Goal: Entertainment & Leisure: Consume media (video, audio)

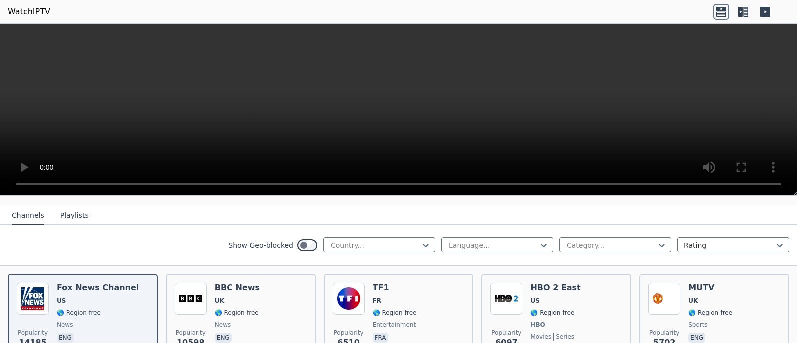
scroll to position [120, 0]
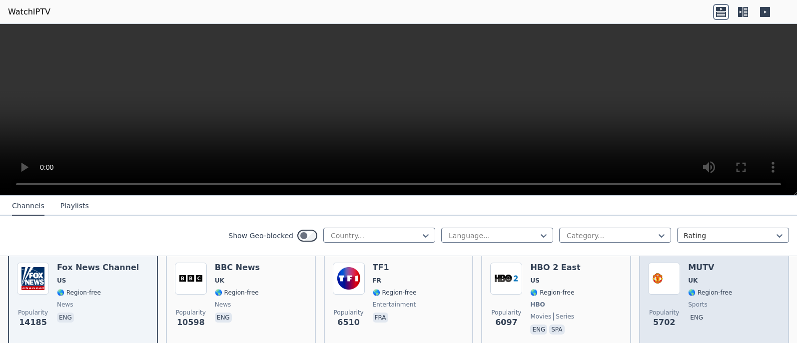
click at [697, 266] on div "MUTV UK 🌎 Region-free sports eng" at bounding box center [710, 300] width 44 height 74
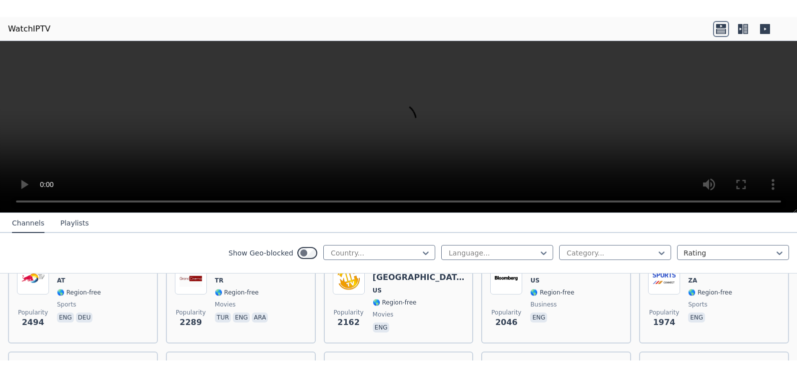
scroll to position [440, 0]
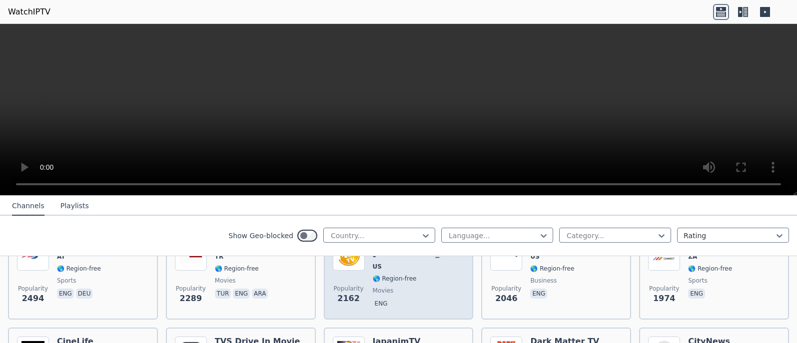
click at [419, 287] on span "movies" at bounding box center [419, 291] width 92 height 8
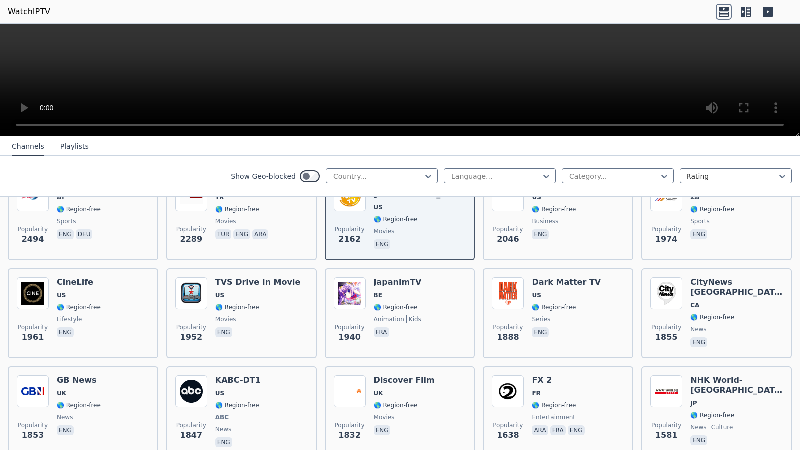
click at [413, 56] on video at bounding box center [400, 80] width 800 height 112
click at [429, 51] on video at bounding box center [400, 80] width 800 height 112
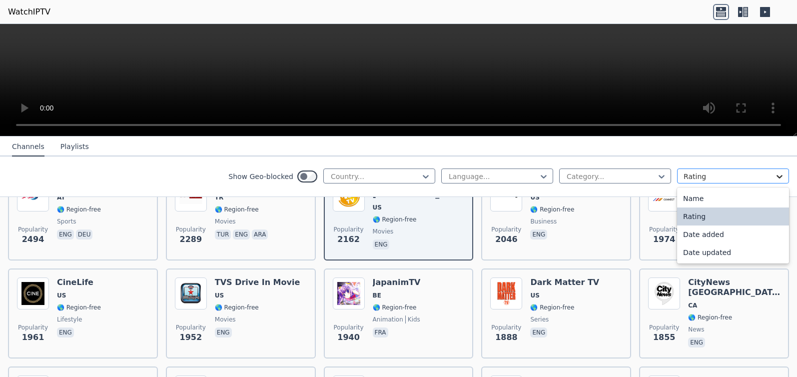
click at [775, 176] on icon at bounding box center [780, 176] width 10 height 10
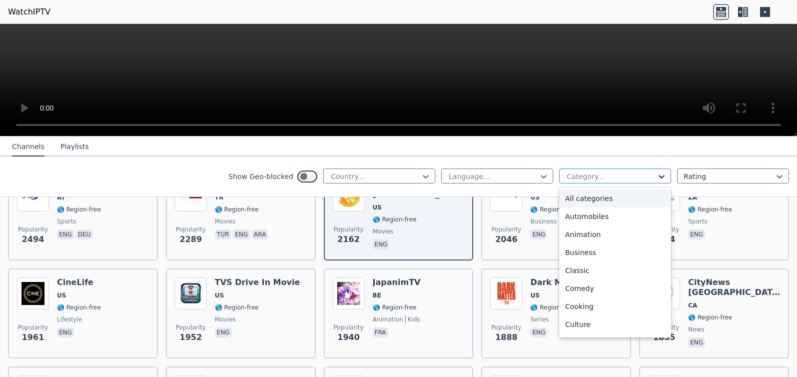
click at [657, 179] on icon at bounding box center [662, 176] width 10 height 10
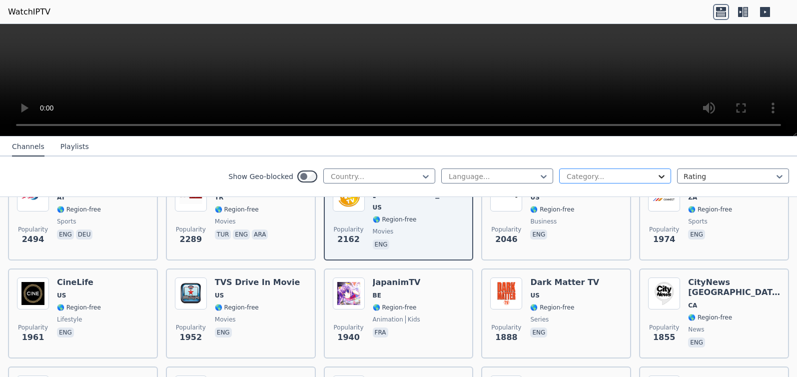
click at [657, 179] on icon at bounding box center [662, 176] width 10 height 10
click at [421, 176] on icon at bounding box center [426, 176] width 10 height 10
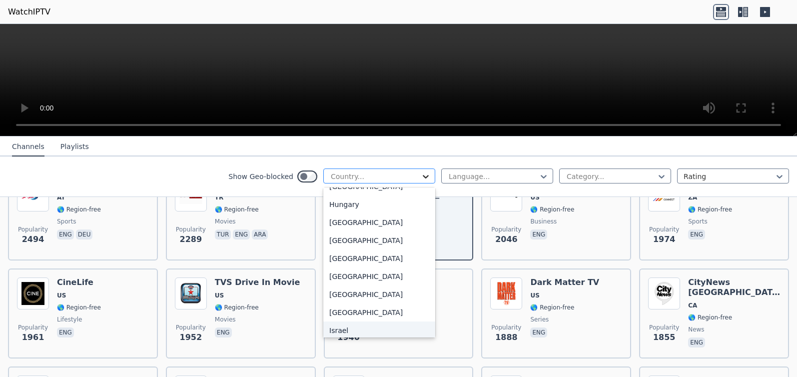
scroll to position [1524, 0]
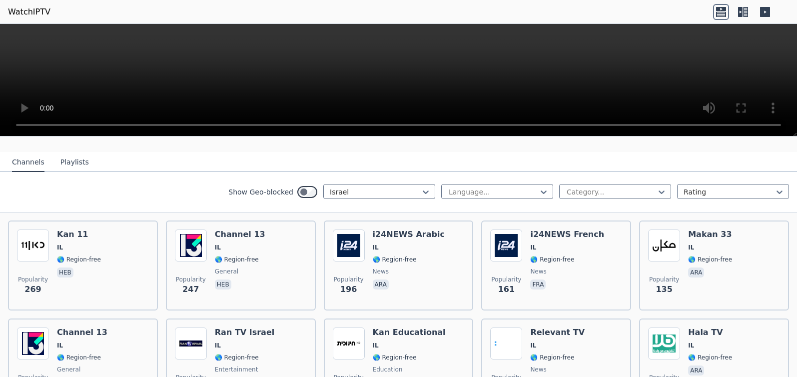
scroll to position [100, 0]
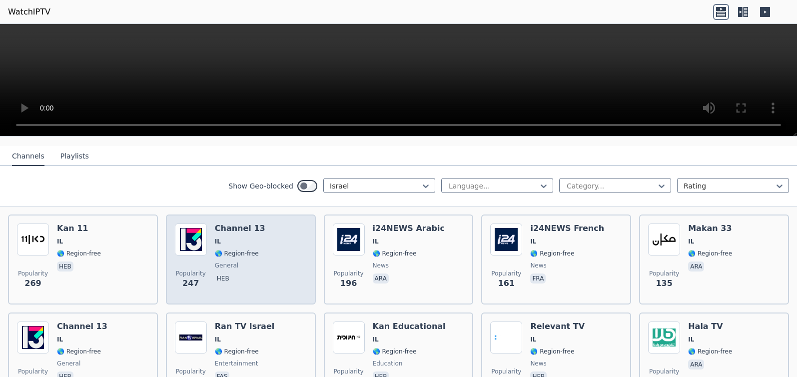
click at [236, 237] on span "IL" at bounding box center [240, 241] width 50 height 8
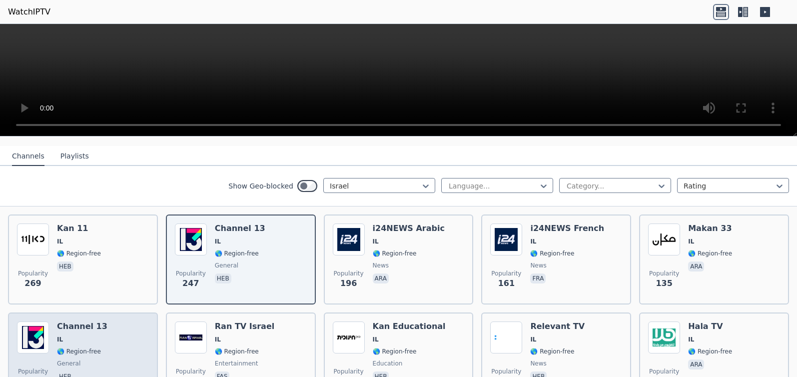
click at [97, 324] on div "Channel 13 IL 🌎 Region-free general heb" at bounding box center [82, 357] width 50 height 72
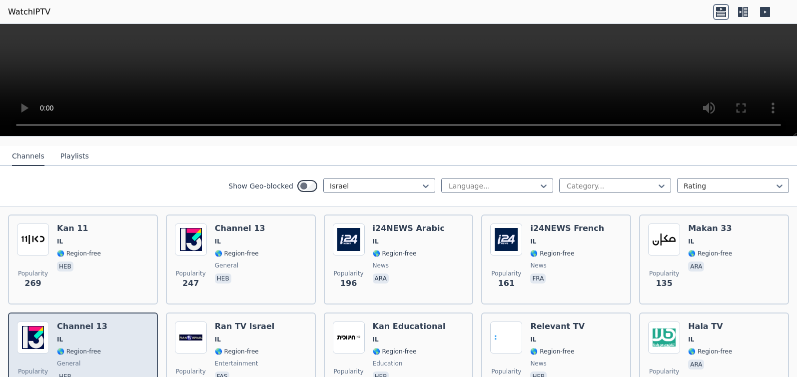
click at [97, 324] on div "Channel 13 IL 🌎 Region-free general heb" at bounding box center [82, 357] width 50 height 72
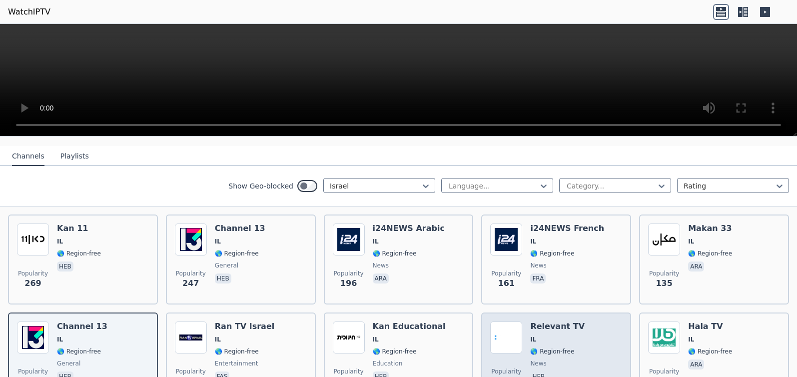
click at [535, 339] on div "Relevant TV IL 🌎 Region-free news heb" at bounding box center [557, 357] width 54 height 72
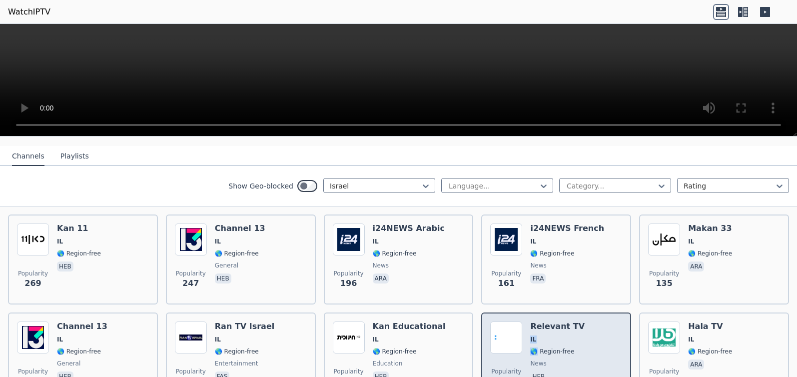
click at [535, 339] on div "Relevant TV IL 🌎 Region-free news heb" at bounding box center [557, 357] width 54 height 72
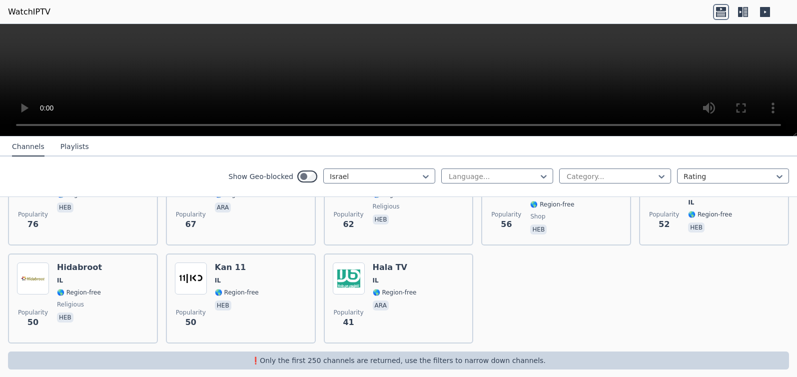
scroll to position [355, 0]
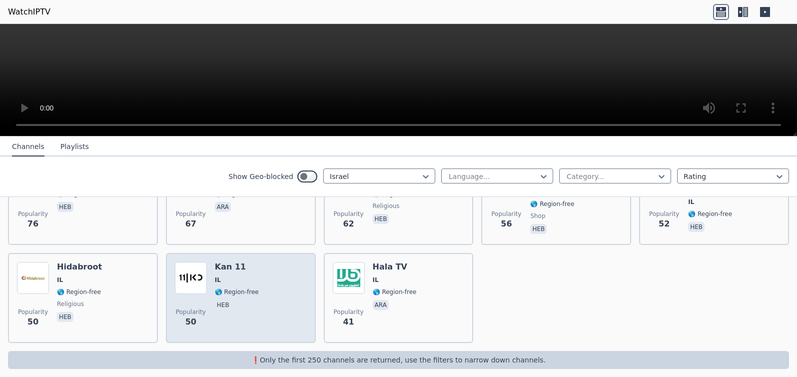
click at [199, 269] on img at bounding box center [191, 278] width 32 height 32
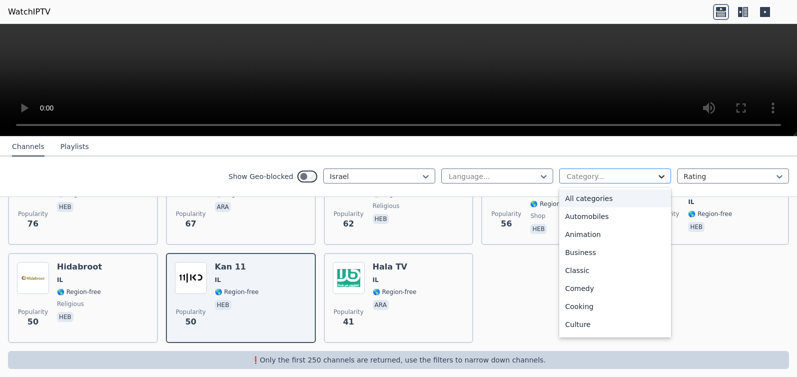
click at [657, 180] on icon at bounding box center [662, 176] width 10 height 10
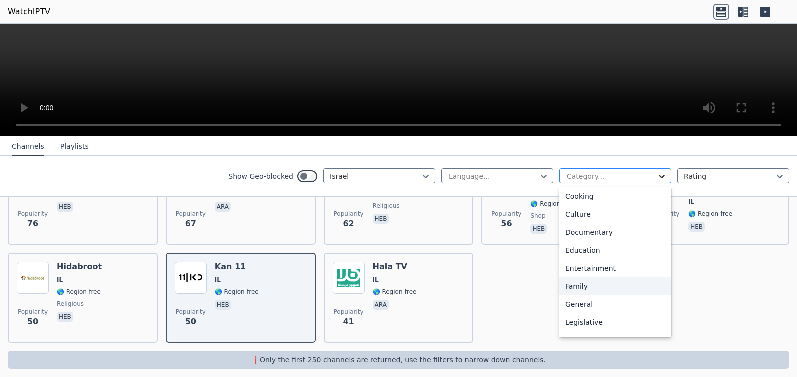
scroll to position [164, 0]
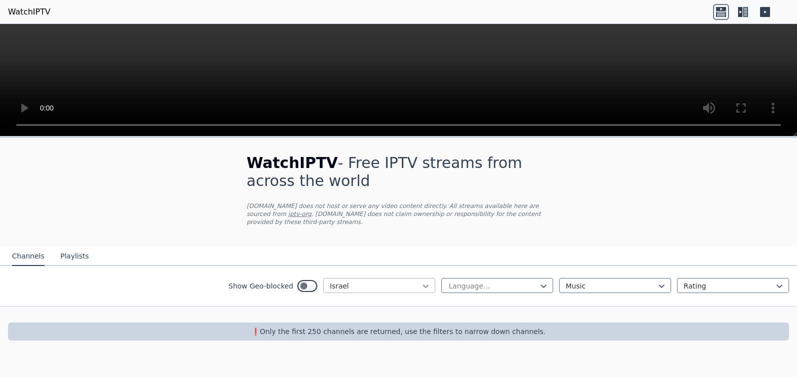
click at [423, 284] on icon at bounding box center [426, 285] width 6 height 3
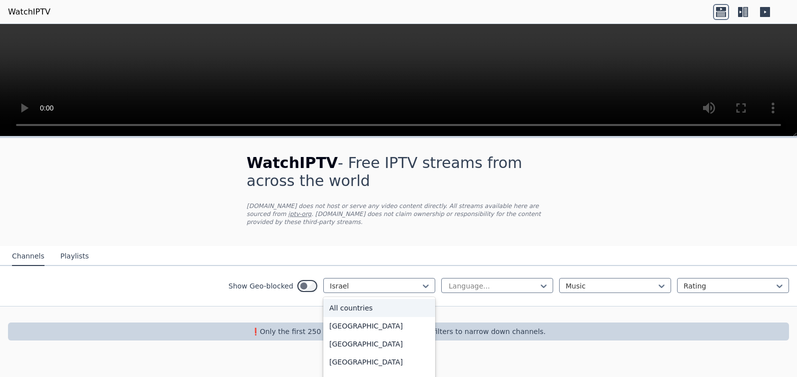
click at [366, 299] on div "All countries" at bounding box center [379, 308] width 112 height 18
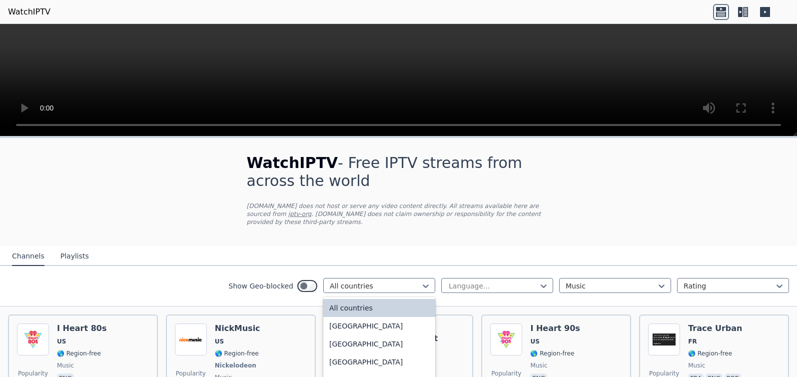
scroll to position [68, 0]
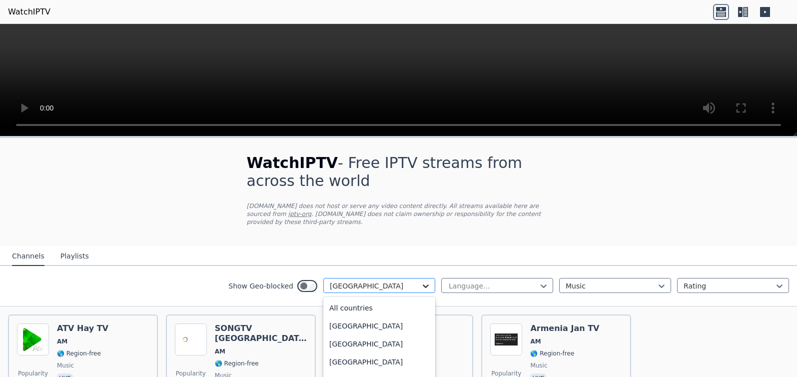
click at [421, 281] on icon at bounding box center [426, 286] width 10 height 10
click at [346, 298] on div "All countries" at bounding box center [379, 306] width 112 height 18
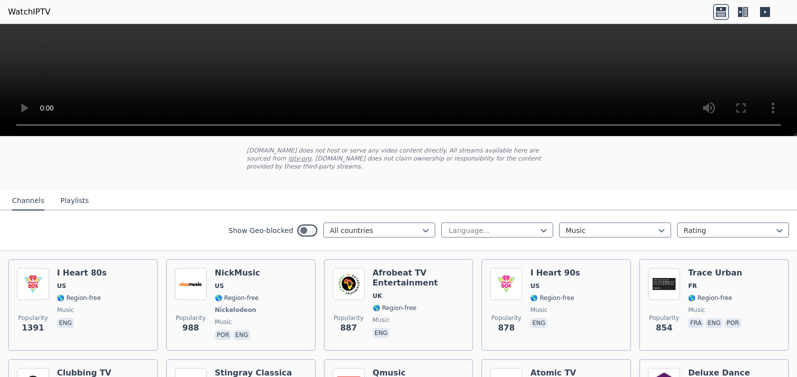
scroll to position [60, 0]
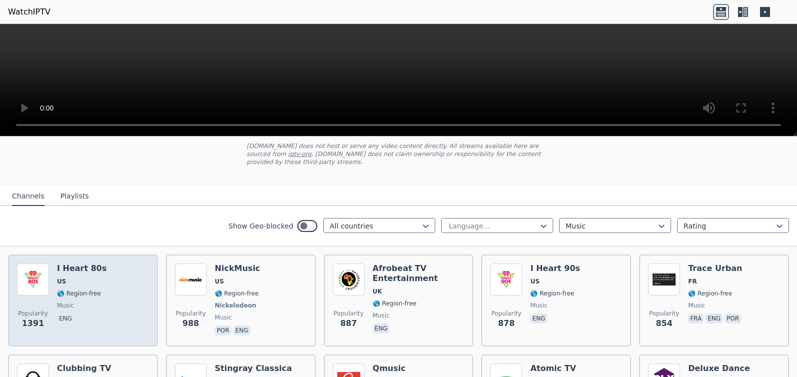
click at [56, 263] on div "Popularity 1391 I Heart 80s US 🌎 Region-free music eng" at bounding box center [83, 300] width 132 height 74
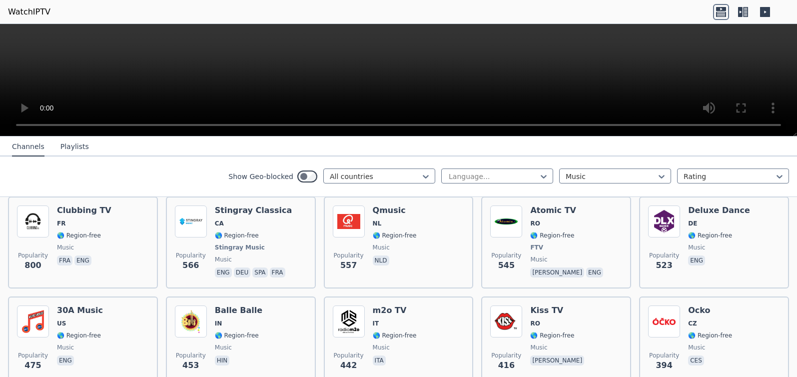
scroll to position [220, 0]
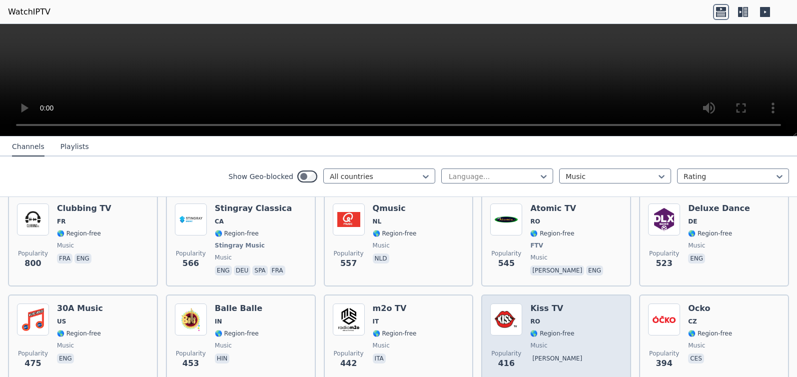
click at [533, 320] on div "Kiss TV RO 🌎 Region-free music [PERSON_NAME]" at bounding box center [558, 339] width 56 height 72
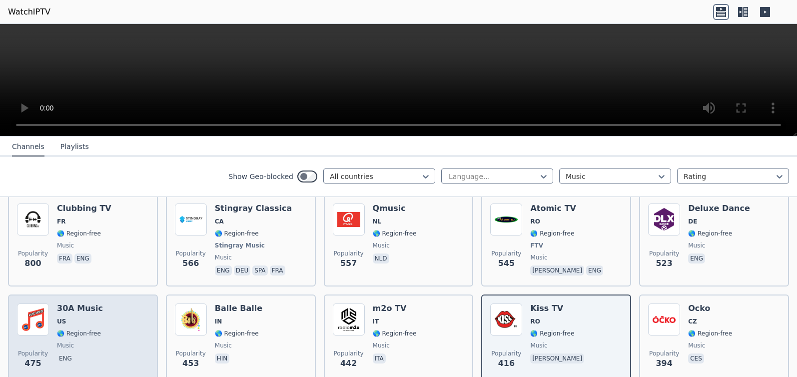
click at [66, 317] on span "US" at bounding box center [80, 321] width 46 height 8
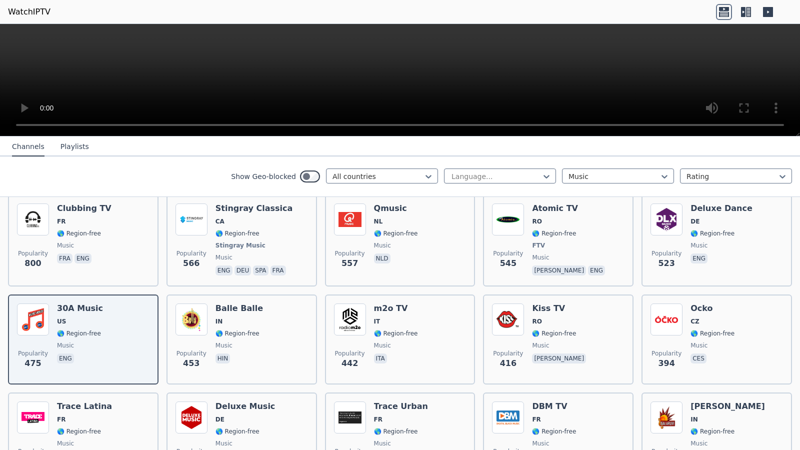
click at [748, 136] on video at bounding box center [400, 80] width 800 height 112
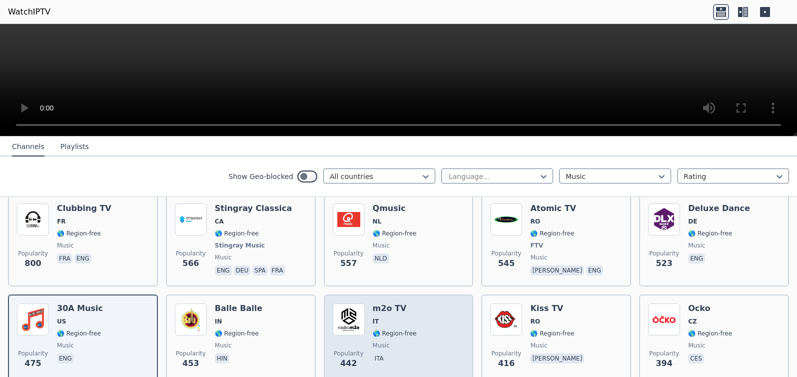
click at [367, 306] on div "Popularity 442 m2o TV IT 🌎 Region-free music ita" at bounding box center [399, 339] width 132 height 72
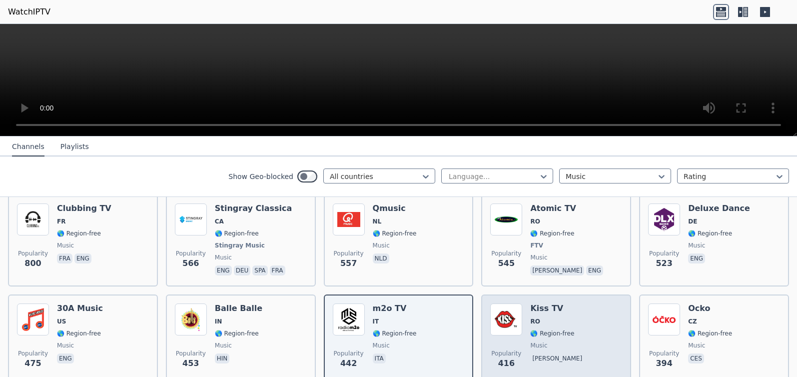
click at [545, 317] on span "RO" at bounding box center [558, 321] width 56 height 8
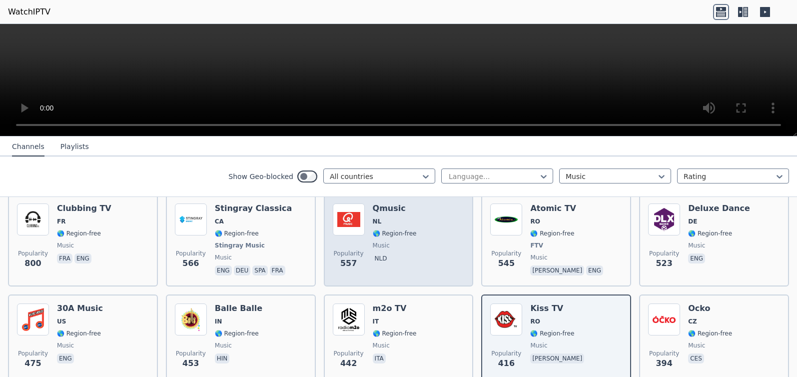
click at [377, 217] on span "NL" at bounding box center [395, 221] width 44 height 8
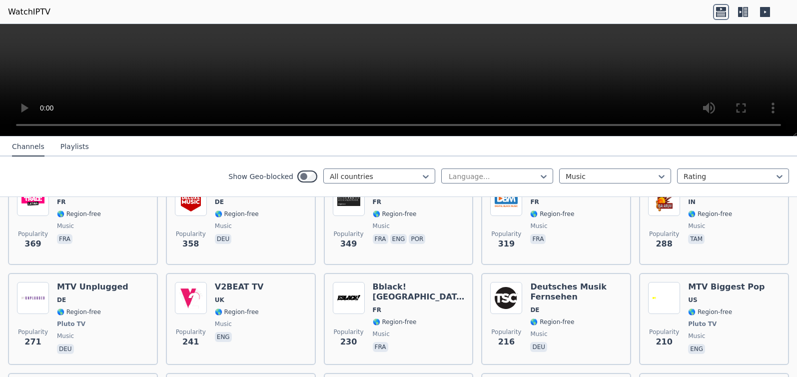
scroll to position [440, 0]
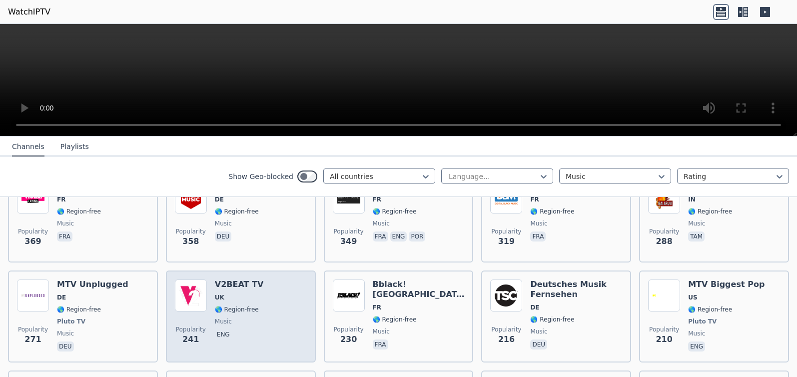
click at [219, 279] on h6 "V2BEAT TV" at bounding box center [239, 284] width 49 height 10
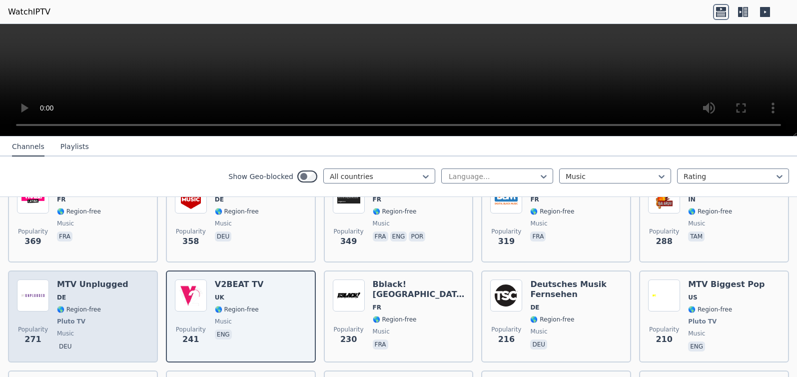
click at [58, 295] on div "MTV Unplugged DE 🌎 Region-free Pluto TV music deu" at bounding box center [92, 316] width 71 height 74
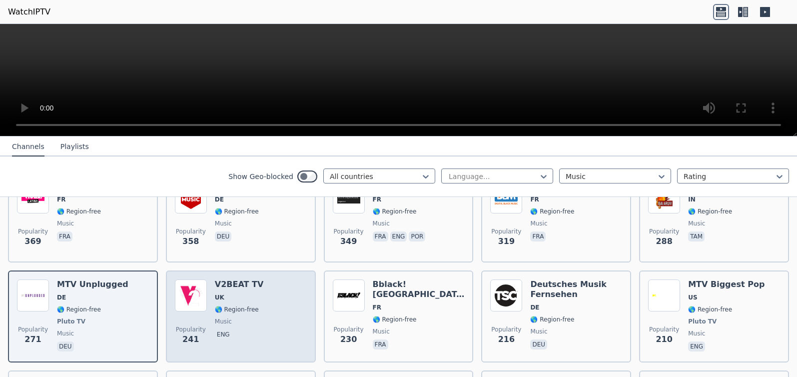
click at [243, 293] on span "UK" at bounding box center [239, 297] width 49 height 8
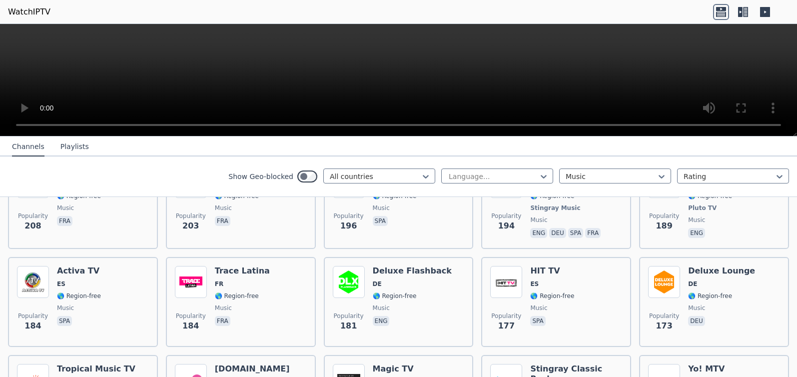
scroll to position [660, 0]
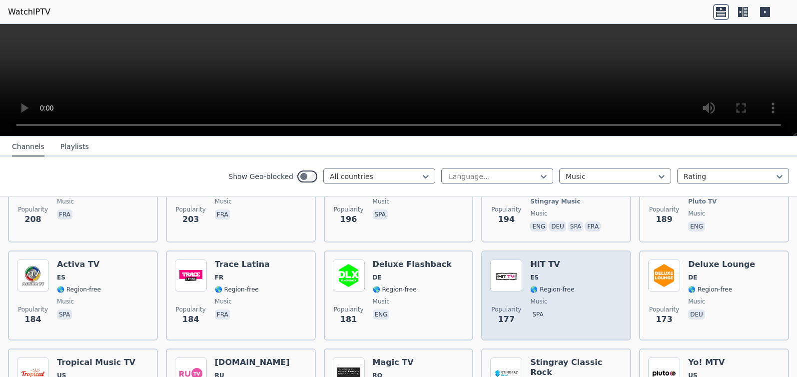
click at [553, 285] on span "🌎 Region-free" at bounding box center [552, 289] width 44 height 8
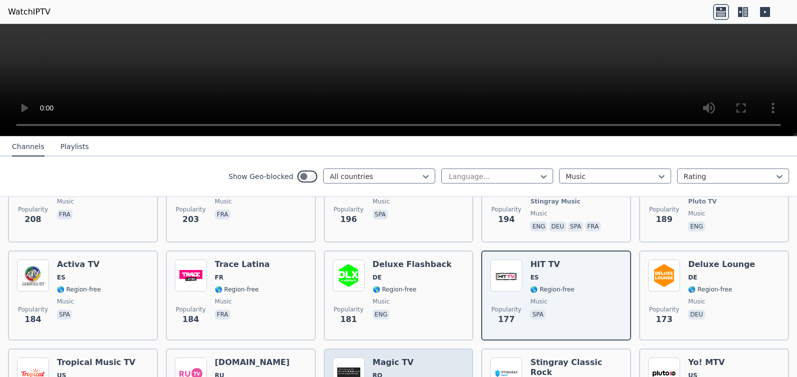
click at [403, 343] on h6 "Magic TV" at bounding box center [401, 362] width 56 height 10
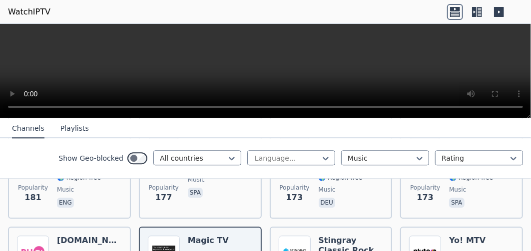
scroll to position [1072, 0]
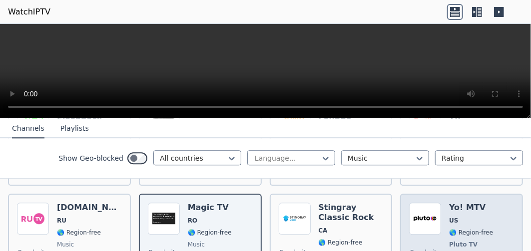
click at [454, 203] on h6 "Yo! MTV" at bounding box center [471, 208] width 44 height 10
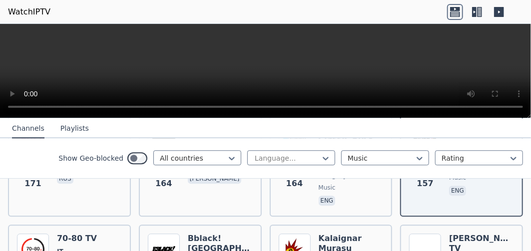
scroll to position [1179, 0]
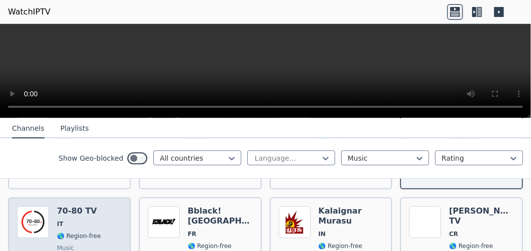
click at [74, 206] on div "70-80 TV IT 🌎 Region-free music ita" at bounding box center [79, 242] width 44 height 72
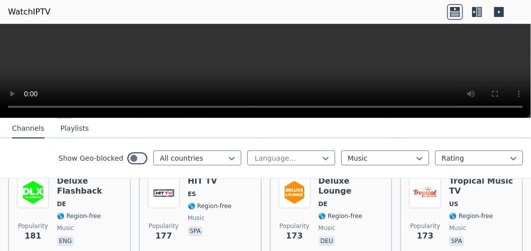
scroll to position [1032, 0]
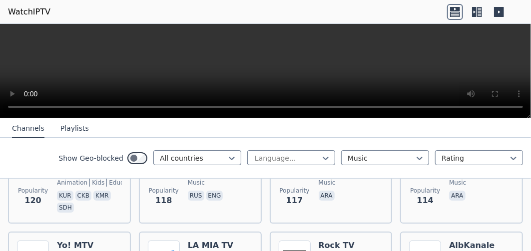
scroll to position [1672, 0]
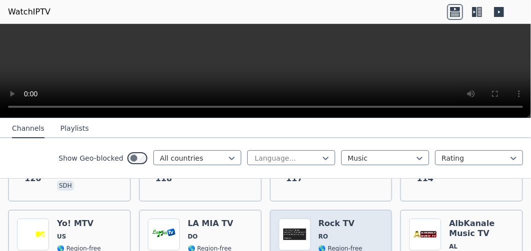
click at [337, 219] on h6 "Rock TV" at bounding box center [347, 224] width 56 height 10
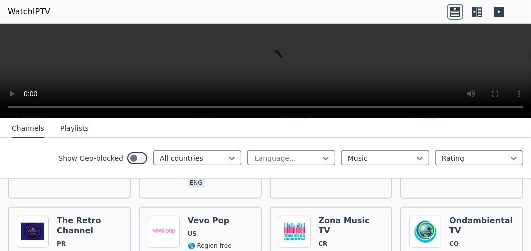
scroll to position [1886, 0]
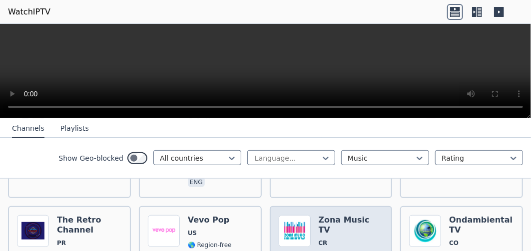
click at [350, 215] on h6 "Zona Music TV" at bounding box center [351, 225] width 65 height 20
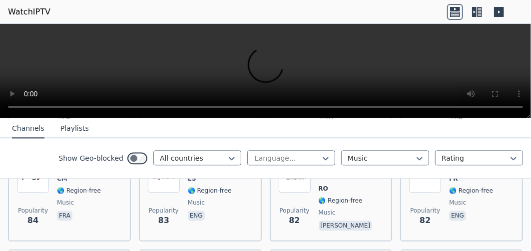
scroll to position [2566, 0]
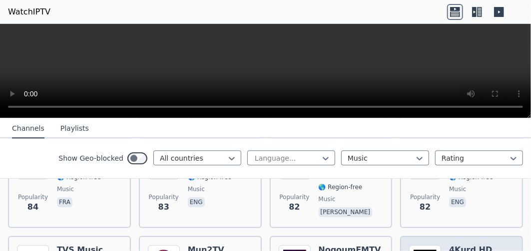
click at [463, 245] on h6 "4Kurd HD" at bounding box center [471, 250] width 44 height 10
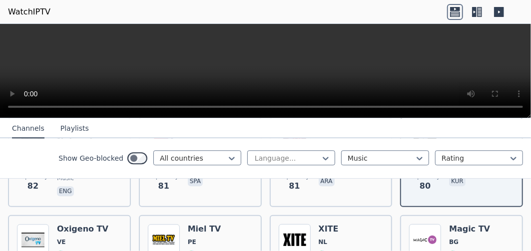
scroll to position [2686, 0]
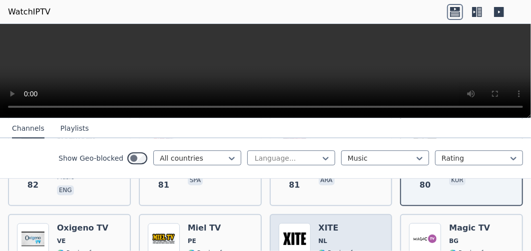
click at [305, 223] on img at bounding box center [295, 239] width 32 height 32
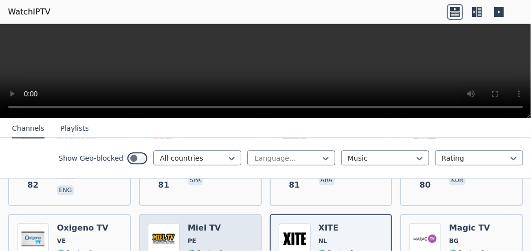
click at [178, 223] on img at bounding box center [164, 239] width 32 height 32
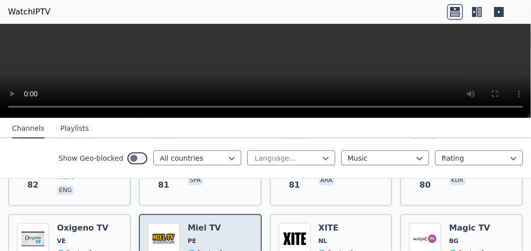
click at [178, 223] on img at bounding box center [164, 239] width 32 height 32
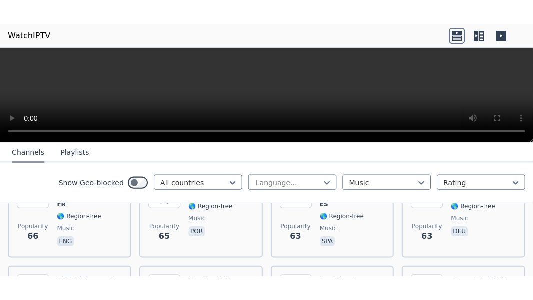
scroll to position [3392, 0]
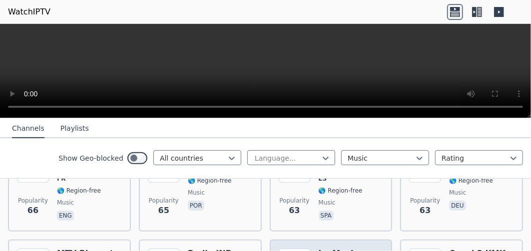
click at [329, 249] on h6 "JooMusic" at bounding box center [341, 254] width 44 height 10
